Goal: Communication & Community: Ask a question

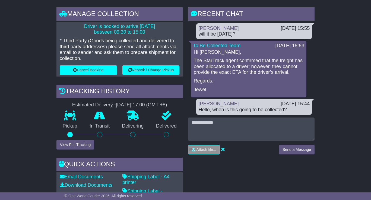
scroll to position [81, 0]
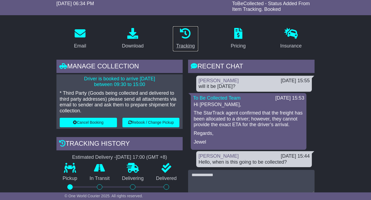
click at [186, 41] on link "Tracking" at bounding box center [184, 38] width 25 height 25
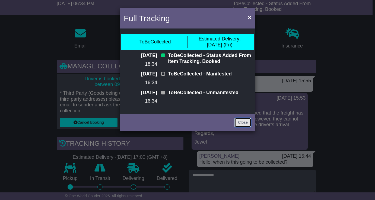
click at [236, 122] on link "Close" at bounding box center [242, 122] width 17 height 9
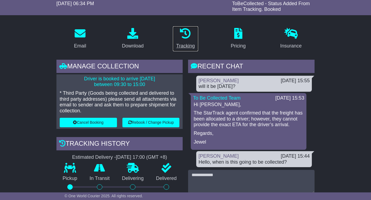
scroll to position [0, 0]
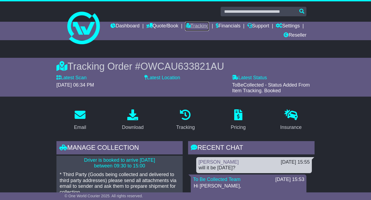
click at [209, 22] on link "Tracking" at bounding box center [197, 26] width 24 height 9
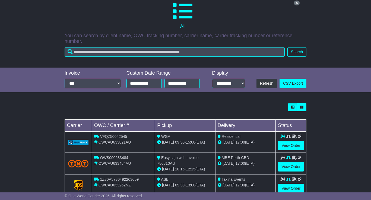
scroll to position [119, 0]
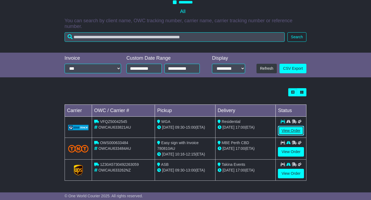
click at [293, 127] on link "View Order" at bounding box center [291, 130] width 26 height 9
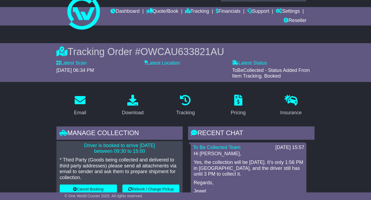
scroll to position [27, 0]
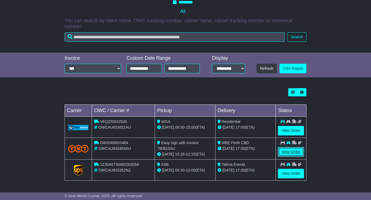
click at [288, 152] on link "View Order" at bounding box center [291, 151] width 26 height 9
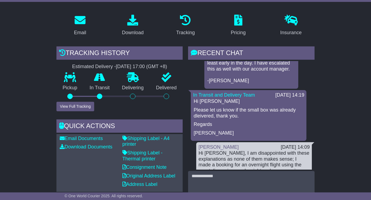
scroll to position [190, 0]
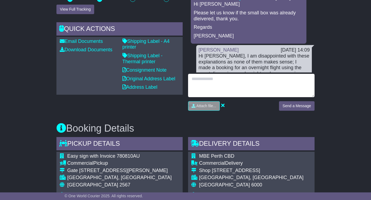
click at [220, 86] on textarea at bounding box center [251, 85] width 126 height 23
type textarea "**********"
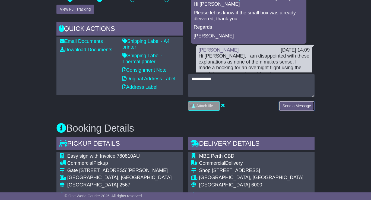
click at [283, 103] on button "Send a Message" at bounding box center [297, 105] width 36 height 9
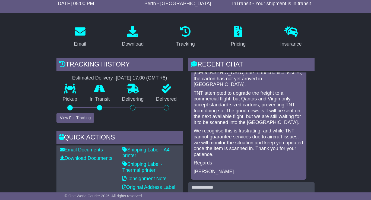
scroll to position [0, 0]
